Goal: Information Seeking & Learning: Learn about a topic

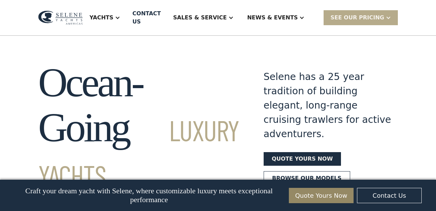
scroll to position [618, 0]
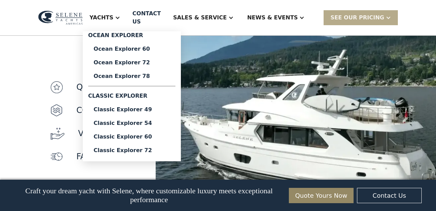
click at [113, 17] on div "Yachts" at bounding box center [102, 18] width 24 height 8
click at [130, 81] on div "quality" at bounding box center [99, 87] width 98 height 12
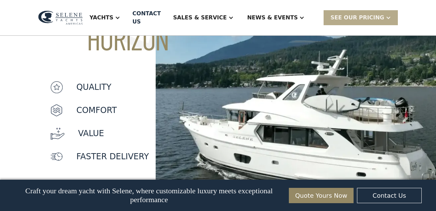
scroll to position [0, 0]
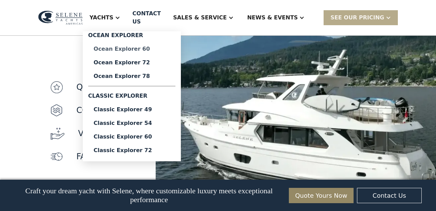
click at [132, 50] on div "Ocean Explorer 60" at bounding box center [132, 48] width 76 height 5
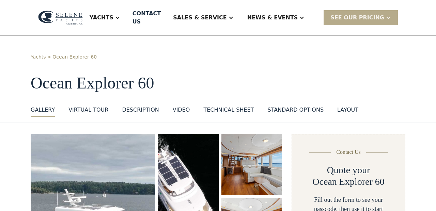
scroll to position [86, 0]
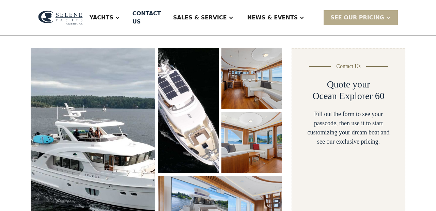
click at [245, 77] on img "open lightbox" at bounding box center [251, 78] width 61 height 61
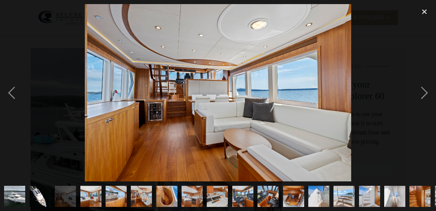
scroll to position [0, 0]
click at [10, 96] on div "previous image" at bounding box center [11, 92] width 23 height 177
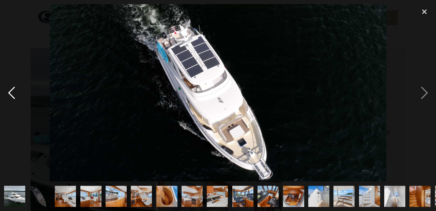
click at [10, 96] on div "previous image" at bounding box center [11, 92] width 23 height 177
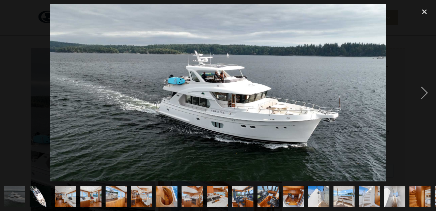
click at [10, 96] on div "previous image" at bounding box center [11, 92] width 23 height 177
click at [425, 99] on div "next image" at bounding box center [424, 92] width 23 height 177
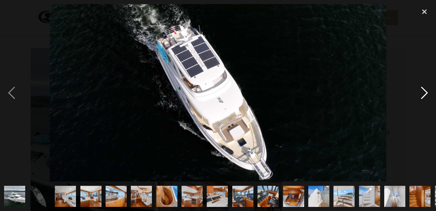
click at [425, 99] on div "next image" at bounding box center [424, 92] width 23 height 177
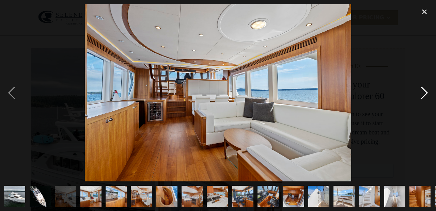
click at [425, 100] on div "next image" at bounding box center [424, 92] width 23 height 177
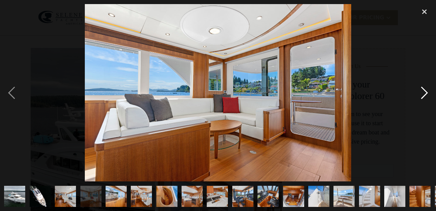
click at [424, 100] on div "next image" at bounding box center [424, 92] width 23 height 177
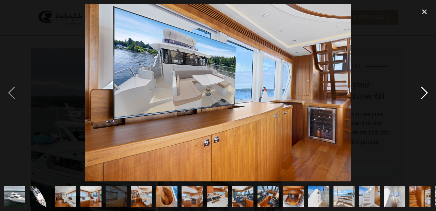
click at [424, 100] on div "next image" at bounding box center [424, 92] width 23 height 177
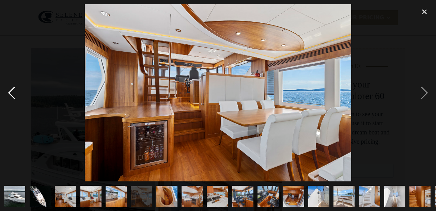
click at [7, 87] on div "previous image" at bounding box center [11, 92] width 23 height 177
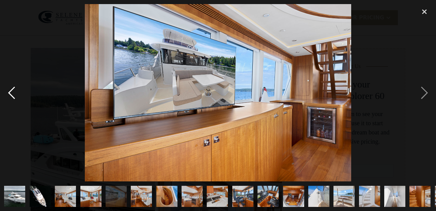
click at [7, 87] on div "previous image" at bounding box center [11, 92] width 23 height 177
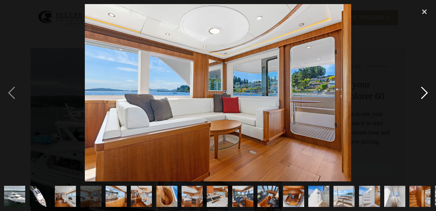
click at [424, 91] on div "next image" at bounding box center [424, 92] width 23 height 177
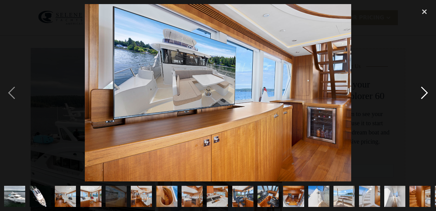
click at [424, 91] on div "next image" at bounding box center [424, 92] width 23 height 177
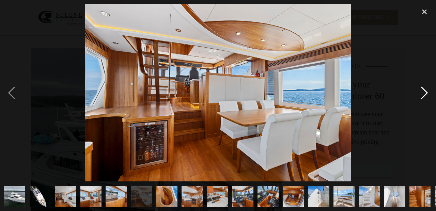
click at [424, 91] on div "next image" at bounding box center [424, 92] width 23 height 177
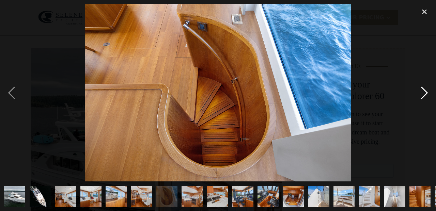
click at [424, 89] on div "next image" at bounding box center [424, 92] width 23 height 177
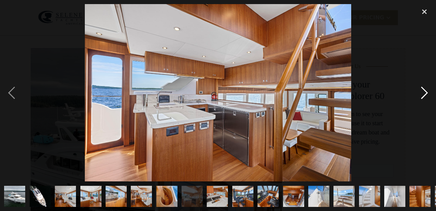
click at [422, 96] on div "next image" at bounding box center [424, 92] width 23 height 177
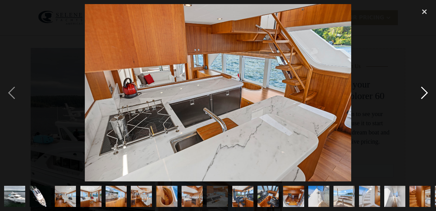
click at [422, 97] on div "next image" at bounding box center [424, 92] width 23 height 177
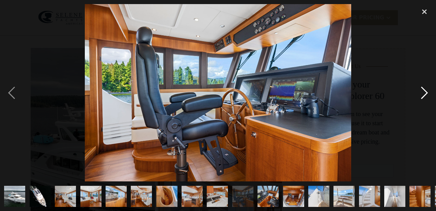
click at [422, 101] on div "next image" at bounding box center [424, 92] width 23 height 177
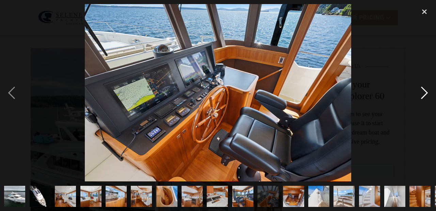
click at [422, 101] on div "next image" at bounding box center [424, 92] width 23 height 177
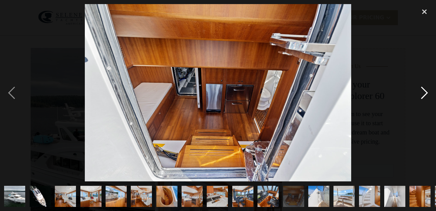
click at [422, 102] on div "next image" at bounding box center [424, 92] width 23 height 177
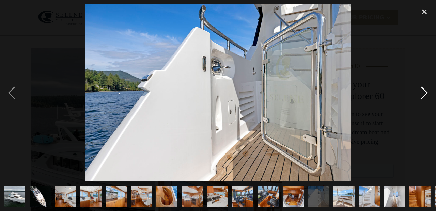
click at [422, 102] on div "next image" at bounding box center [424, 92] width 23 height 177
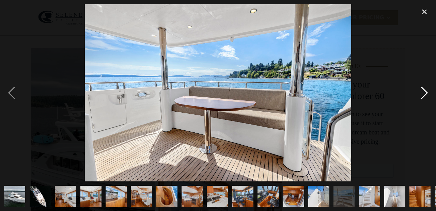
click at [422, 101] on div "next image" at bounding box center [424, 92] width 23 height 177
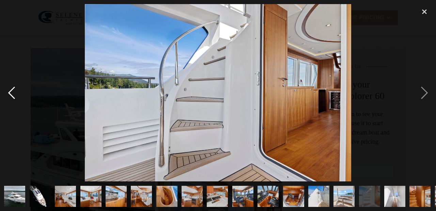
click at [11, 91] on div "previous image" at bounding box center [11, 92] width 23 height 177
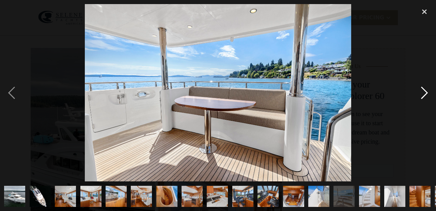
click at [416, 100] on div "next image" at bounding box center [424, 92] width 23 height 177
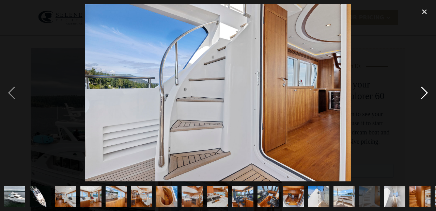
click at [416, 100] on div "next image" at bounding box center [424, 92] width 23 height 177
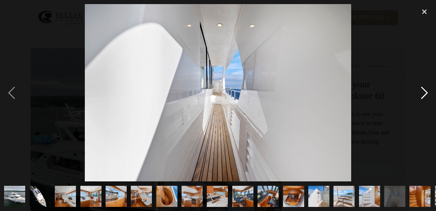
click at [416, 100] on div "next image" at bounding box center [424, 92] width 23 height 177
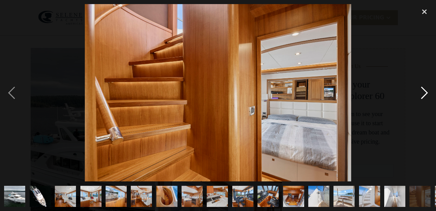
click at [416, 100] on div "next image" at bounding box center [424, 92] width 23 height 177
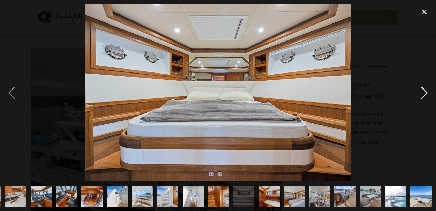
scroll to position [0, 202]
click at [416, 100] on div "next image" at bounding box center [424, 92] width 23 height 177
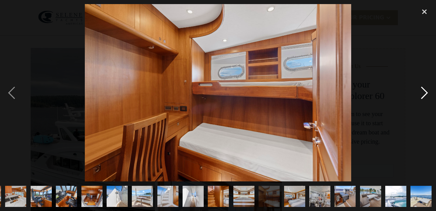
click at [416, 100] on div "next image" at bounding box center [424, 92] width 23 height 177
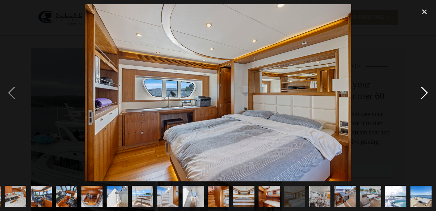
click at [416, 96] on div "next image" at bounding box center [424, 92] width 23 height 177
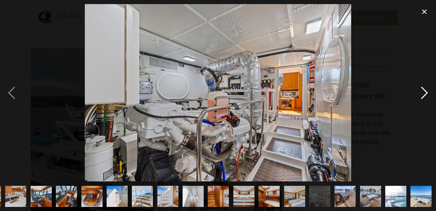
click at [416, 96] on div "next image" at bounding box center [424, 92] width 23 height 177
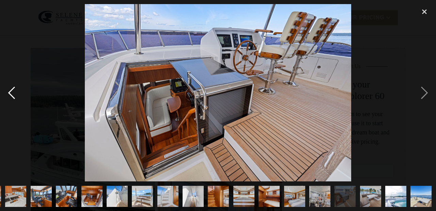
click at [12, 92] on div "previous image" at bounding box center [11, 92] width 23 height 177
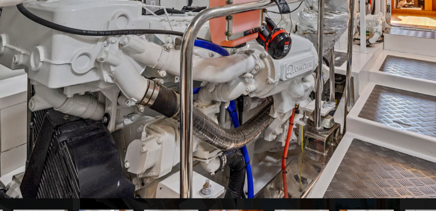
scroll to position [87, 0]
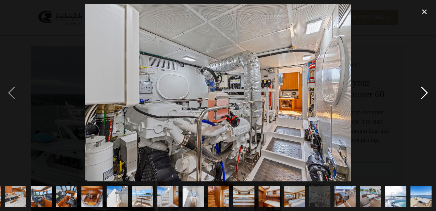
click at [429, 93] on div "next image" at bounding box center [424, 92] width 23 height 177
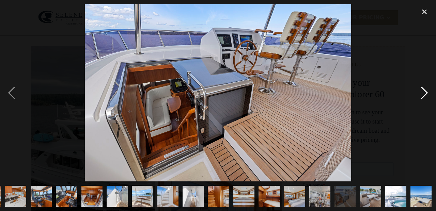
click at [429, 93] on div "next image" at bounding box center [424, 92] width 23 height 177
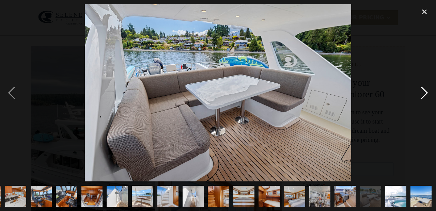
click at [429, 92] on div "next image" at bounding box center [424, 92] width 23 height 177
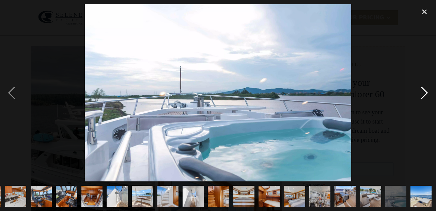
click at [429, 92] on div "next image" at bounding box center [424, 92] width 23 height 177
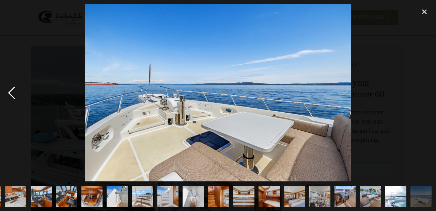
click at [13, 85] on div "previous image" at bounding box center [11, 92] width 23 height 177
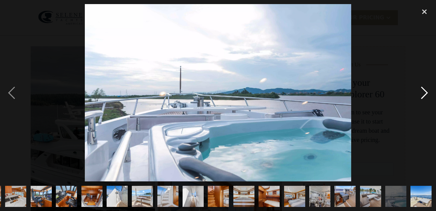
click at [421, 100] on div "next image" at bounding box center [424, 92] width 23 height 177
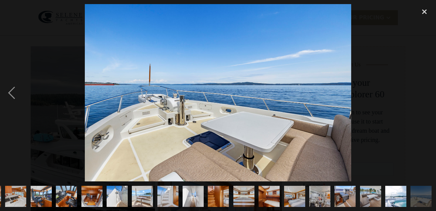
click at [420, 100] on div "next image" at bounding box center [424, 92] width 23 height 177
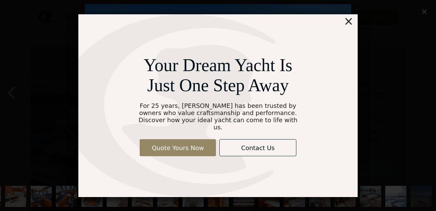
click at [351, 27] on div "×" at bounding box center [348, 21] width 10 height 14
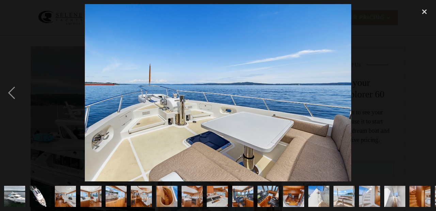
scroll to position [0, 0]
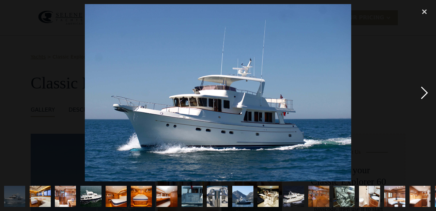
click at [422, 92] on div "next image" at bounding box center [424, 92] width 23 height 177
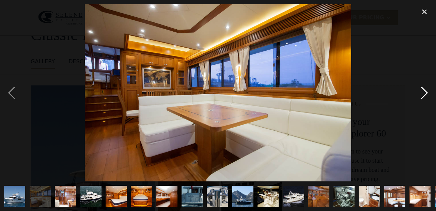
click at [418, 85] on div "next image" at bounding box center [424, 92] width 23 height 177
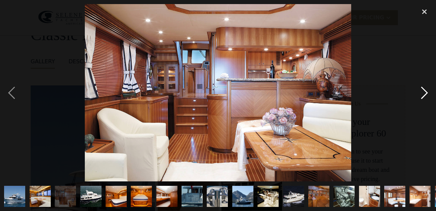
click at [418, 83] on div "next image" at bounding box center [424, 92] width 23 height 177
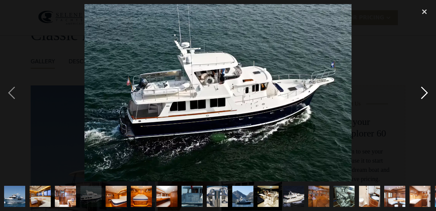
click at [418, 83] on div "next image" at bounding box center [424, 92] width 23 height 177
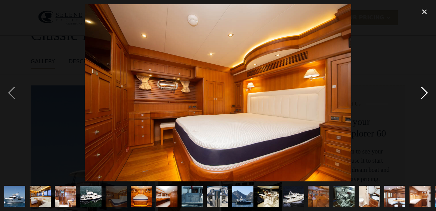
click at [418, 83] on div "next image" at bounding box center [424, 92] width 23 height 177
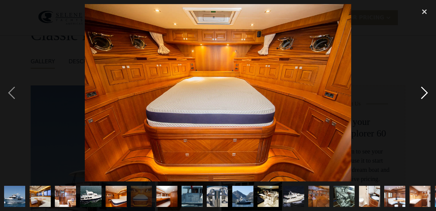
click at [418, 83] on div "next image" at bounding box center [424, 92] width 23 height 177
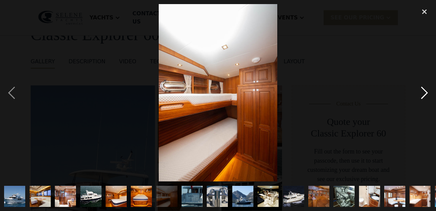
click at [418, 83] on div "next image" at bounding box center [424, 92] width 23 height 177
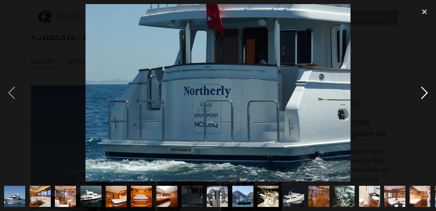
click at [418, 83] on div "next image" at bounding box center [424, 92] width 23 height 177
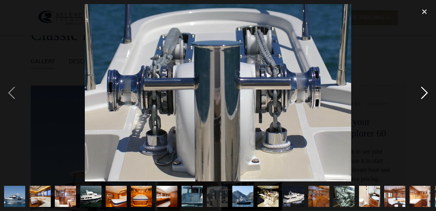
click at [418, 83] on div "next image" at bounding box center [424, 92] width 23 height 177
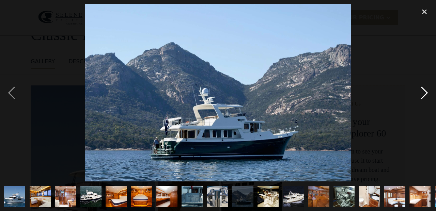
click at [418, 83] on div "next image" at bounding box center [424, 92] width 23 height 177
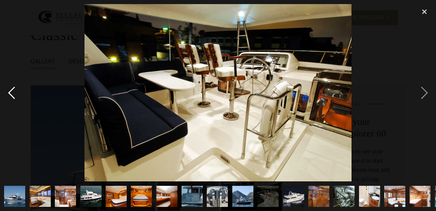
click at [9, 92] on div "previous image" at bounding box center [11, 92] width 23 height 177
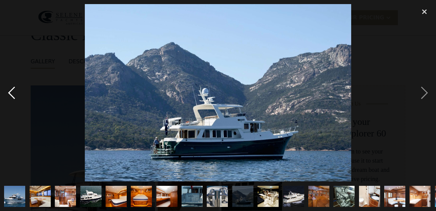
click at [9, 93] on div "previous image" at bounding box center [11, 92] width 23 height 177
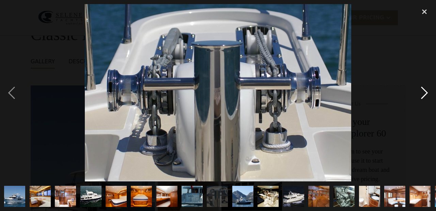
click at [426, 90] on div "next image" at bounding box center [424, 92] width 23 height 177
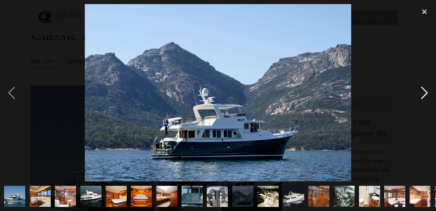
click at [426, 91] on div "next image" at bounding box center [424, 92] width 23 height 177
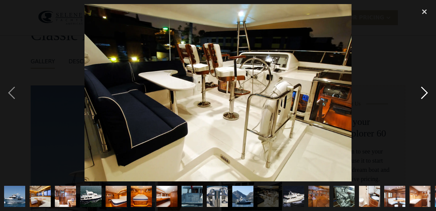
click at [426, 92] on div "next image" at bounding box center [424, 92] width 23 height 177
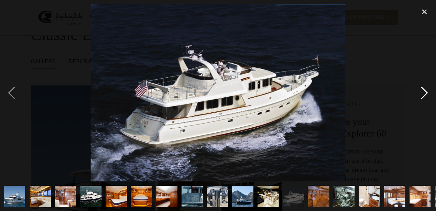
click at [426, 93] on div "next image" at bounding box center [424, 92] width 23 height 177
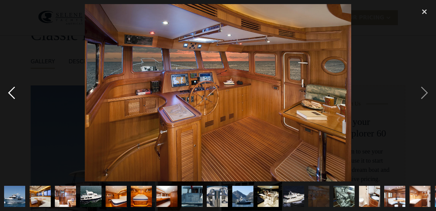
click at [21, 95] on div "previous image" at bounding box center [11, 92] width 23 height 177
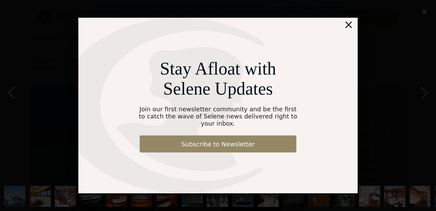
click at [348, 29] on div "×" at bounding box center [348, 25] width 10 height 14
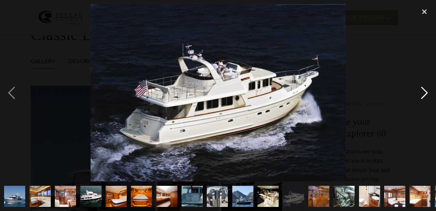
click at [424, 95] on div "next image" at bounding box center [424, 92] width 23 height 177
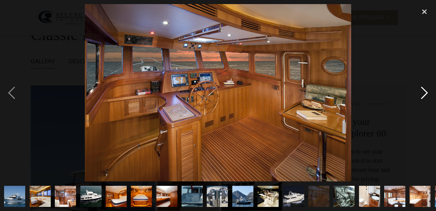
click at [424, 94] on div "next image" at bounding box center [424, 92] width 23 height 177
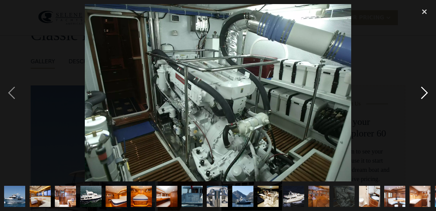
click at [424, 94] on div "next image" at bounding box center [424, 92] width 23 height 177
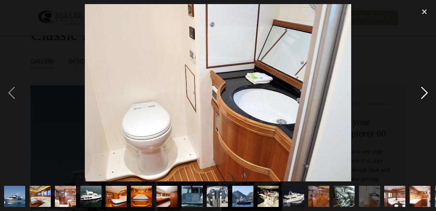
click at [425, 96] on div "next image" at bounding box center [424, 92] width 23 height 177
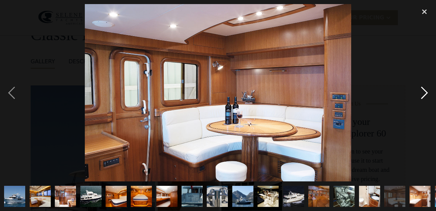
click at [425, 96] on div "next image" at bounding box center [424, 92] width 23 height 177
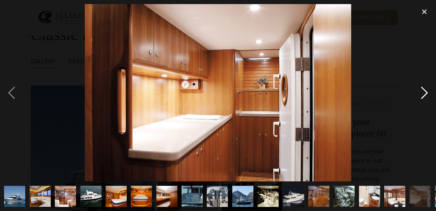
click at [425, 96] on div "next image" at bounding box center [424, 92] width 23 height 177
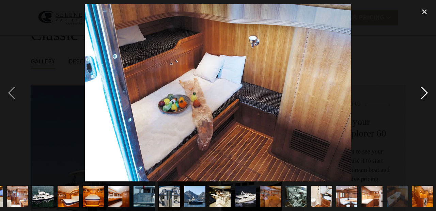
scroll to position [0, 50]
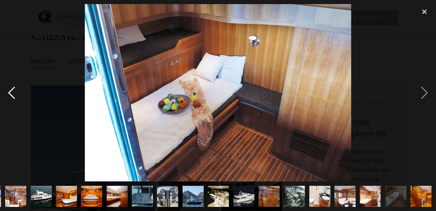
click at [14, 93] on div "previous image" at bounding box center [11, 92] width 23 height 177
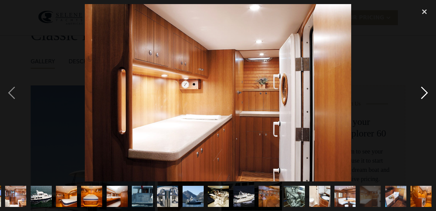
click at [425, 89] on div "next image" at bounding box center [424, 92] width 23 height 177
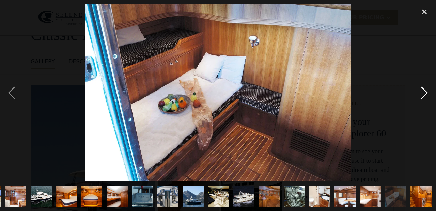
click at [425, 89] on div "next image" at bounding box center [424, 92] width 23 height 177
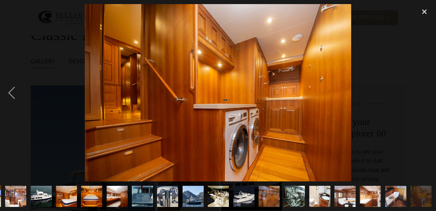
click at [425, 89] on div "next image" at bounding box center [424, 92] width 23 height 177
